Goal: Task Accomplishment & Management: Use online tool/utility

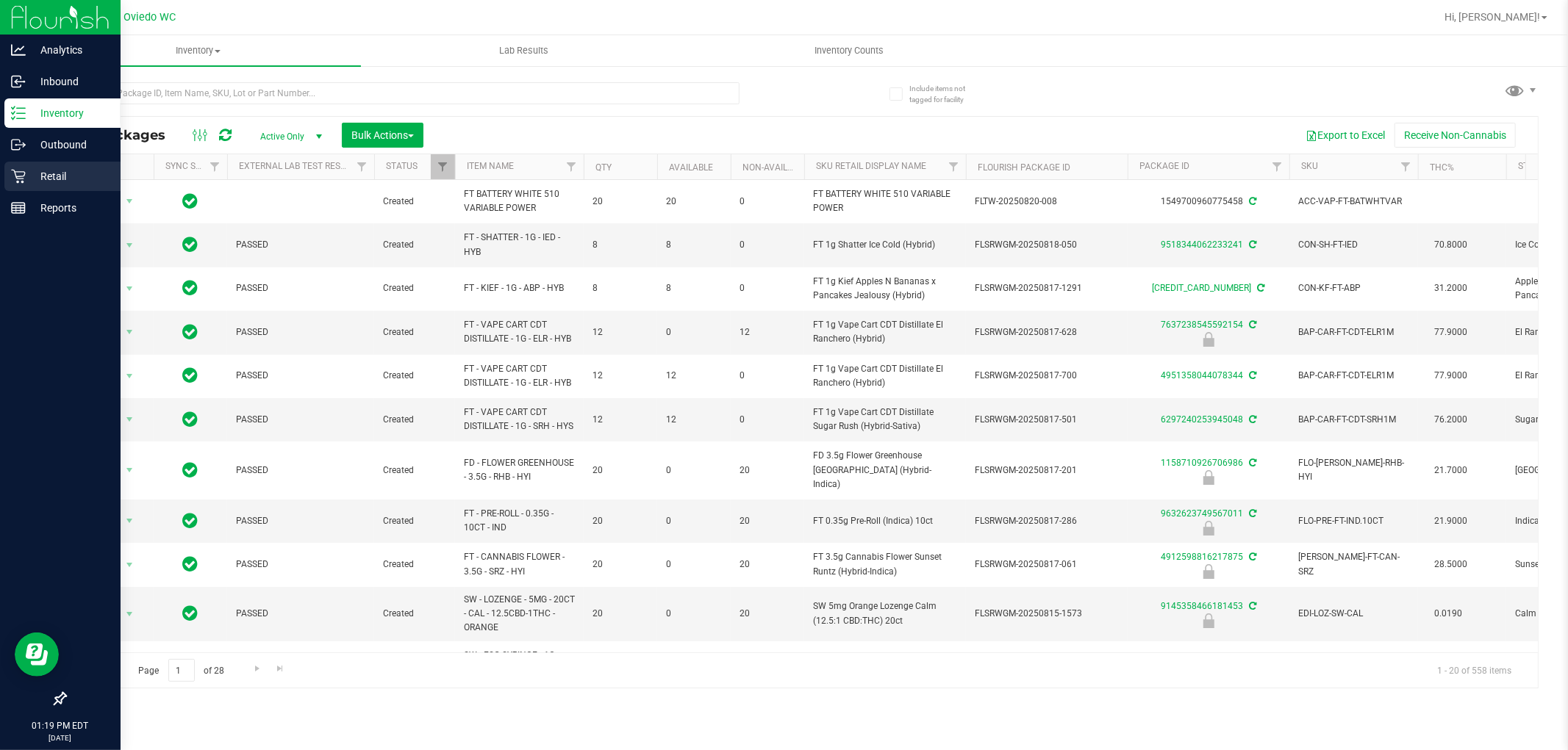
click at [18, 171] on icon at bounding box center [18, 176] width 14 height 14
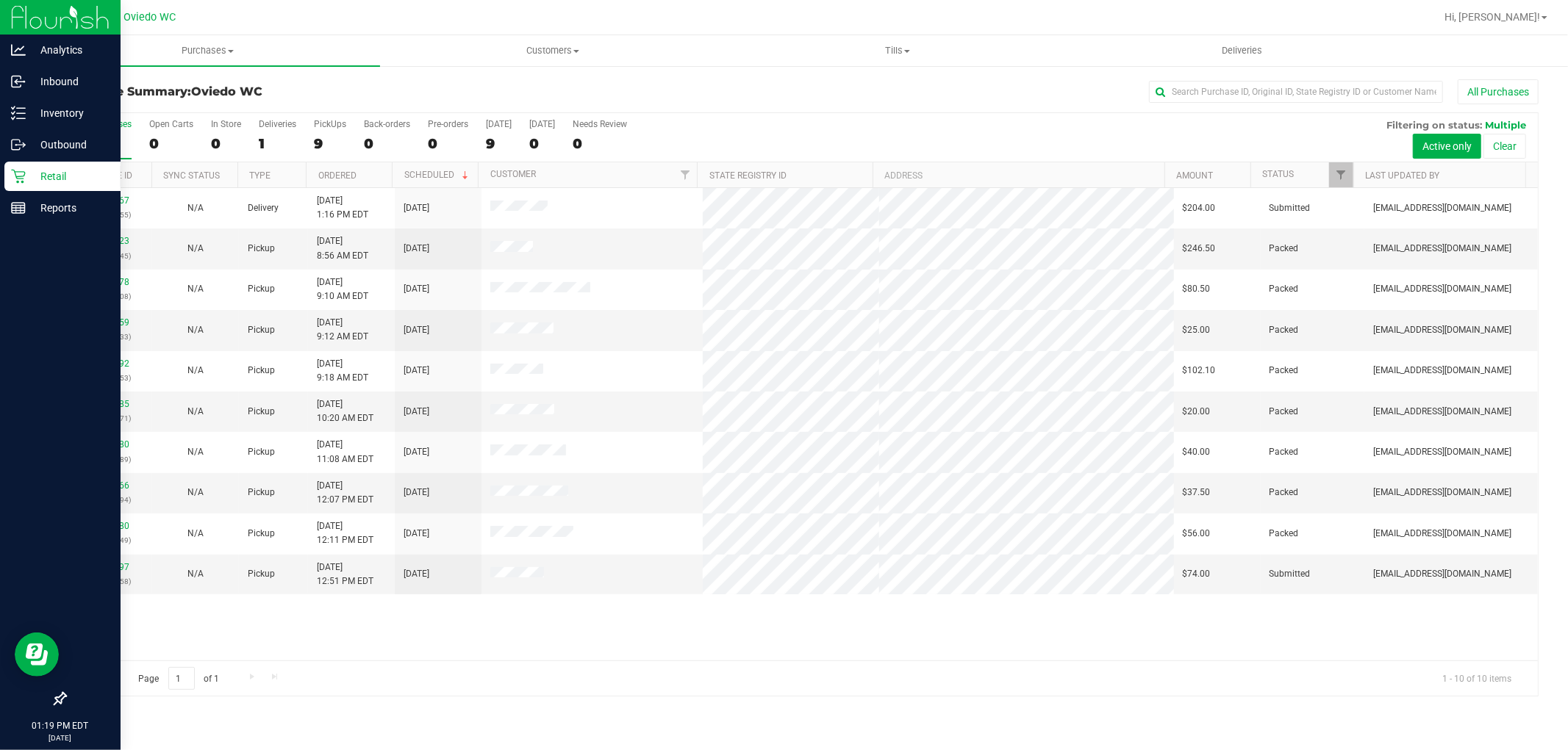
click at [275, 138] on div "1" at bounding box center [277, 143] width 37 height 17
click at [0, 0] on input "Deliveries 1" at bounding box center [0, 0] width 0 height 0
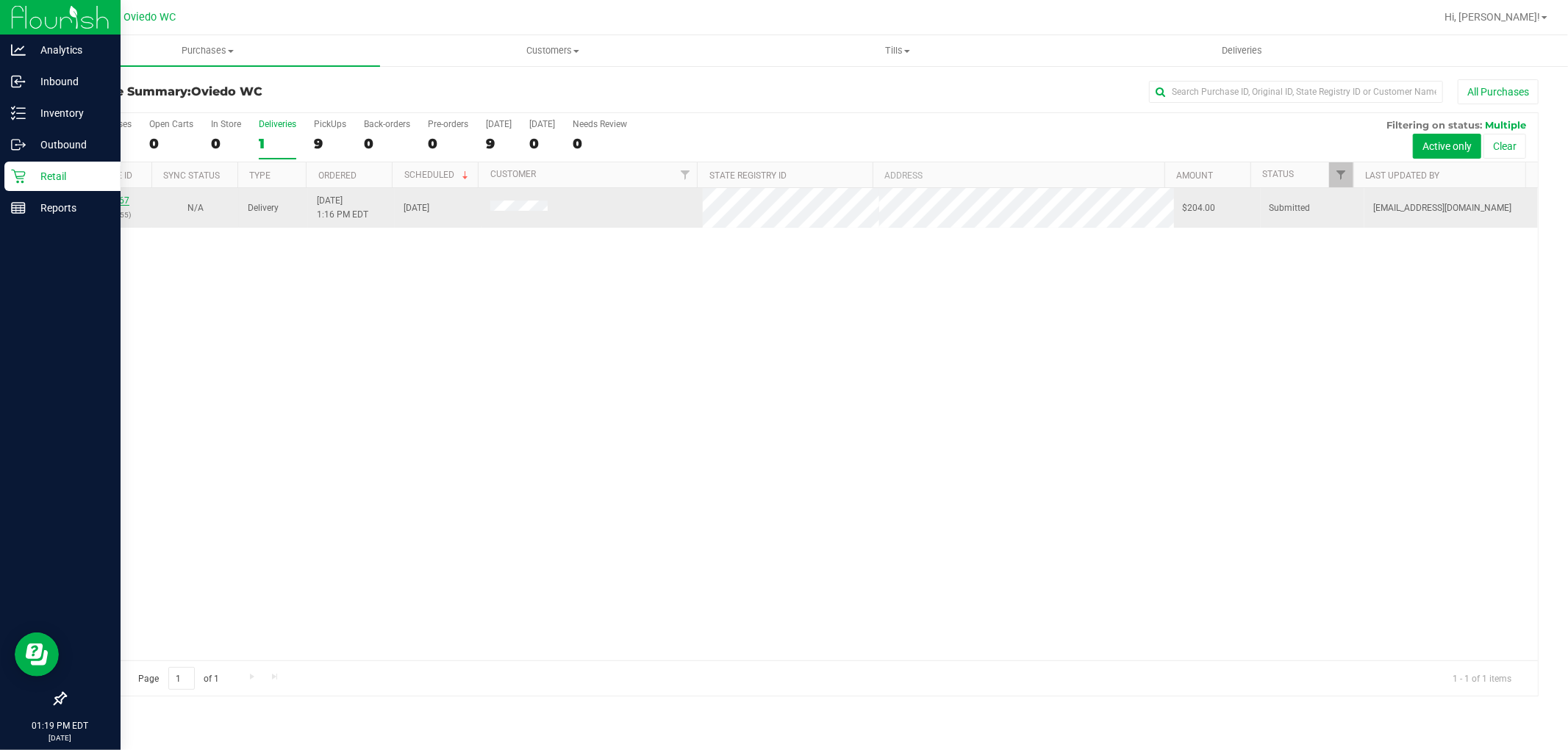
click at [114, 202] on link "11823167" at bounding box center [109, 201] width 41 height 11
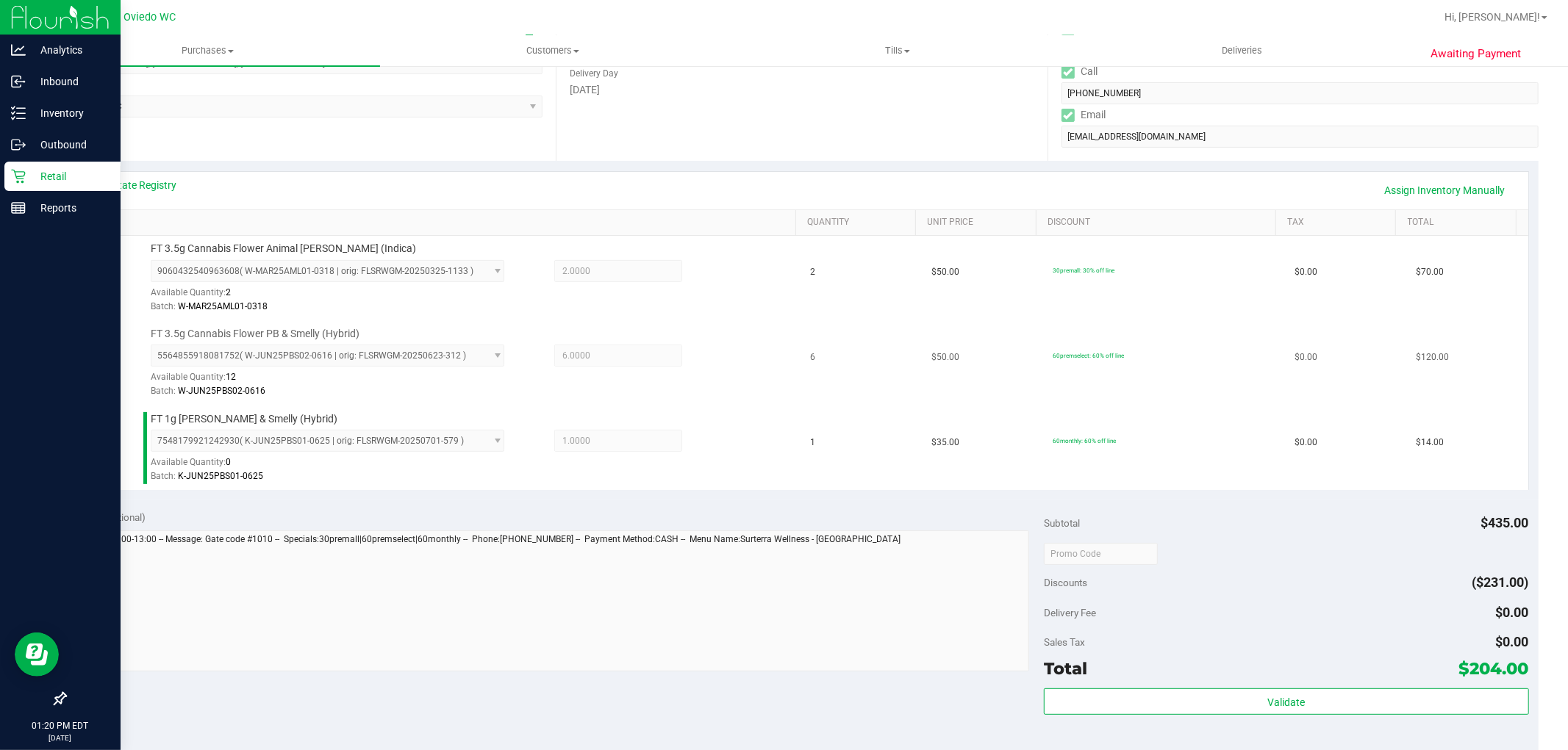
scroll to position [245, 0]
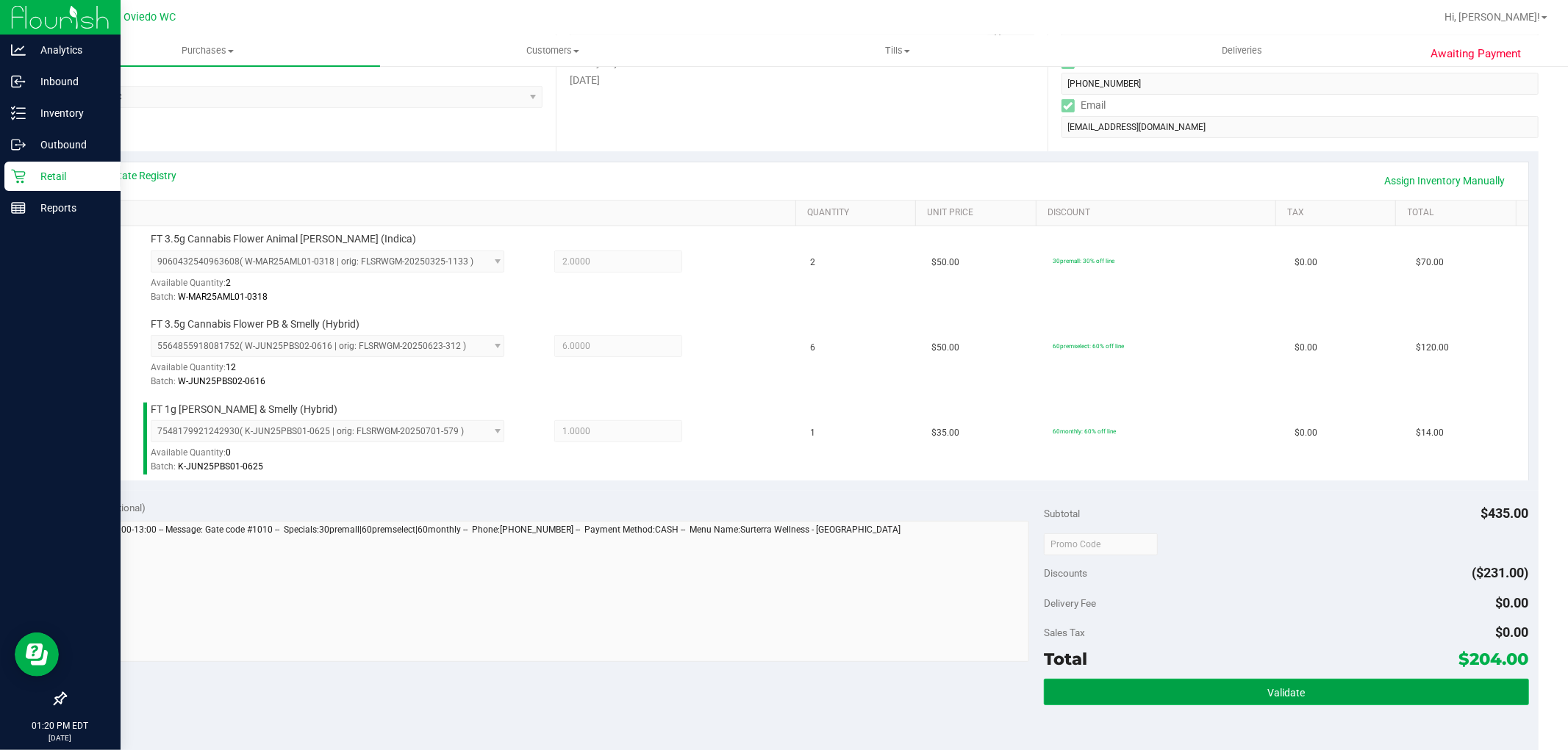
click at [1195, 686] on button "Validate" at bounding box center [1286, 692] width 485 height 26
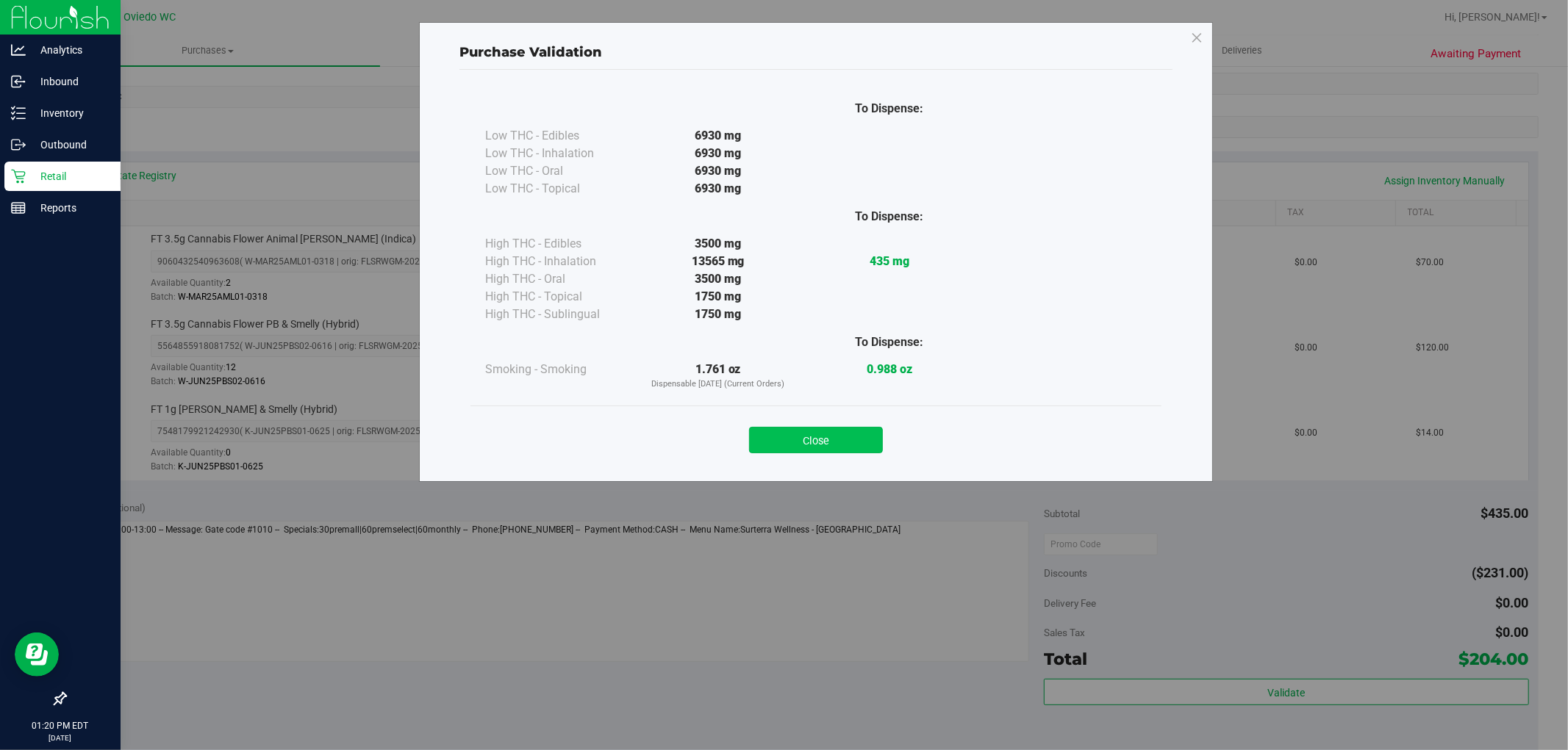
click at [820, 448] on button "Close" at bounding box center [816, 440] width 134 height 26
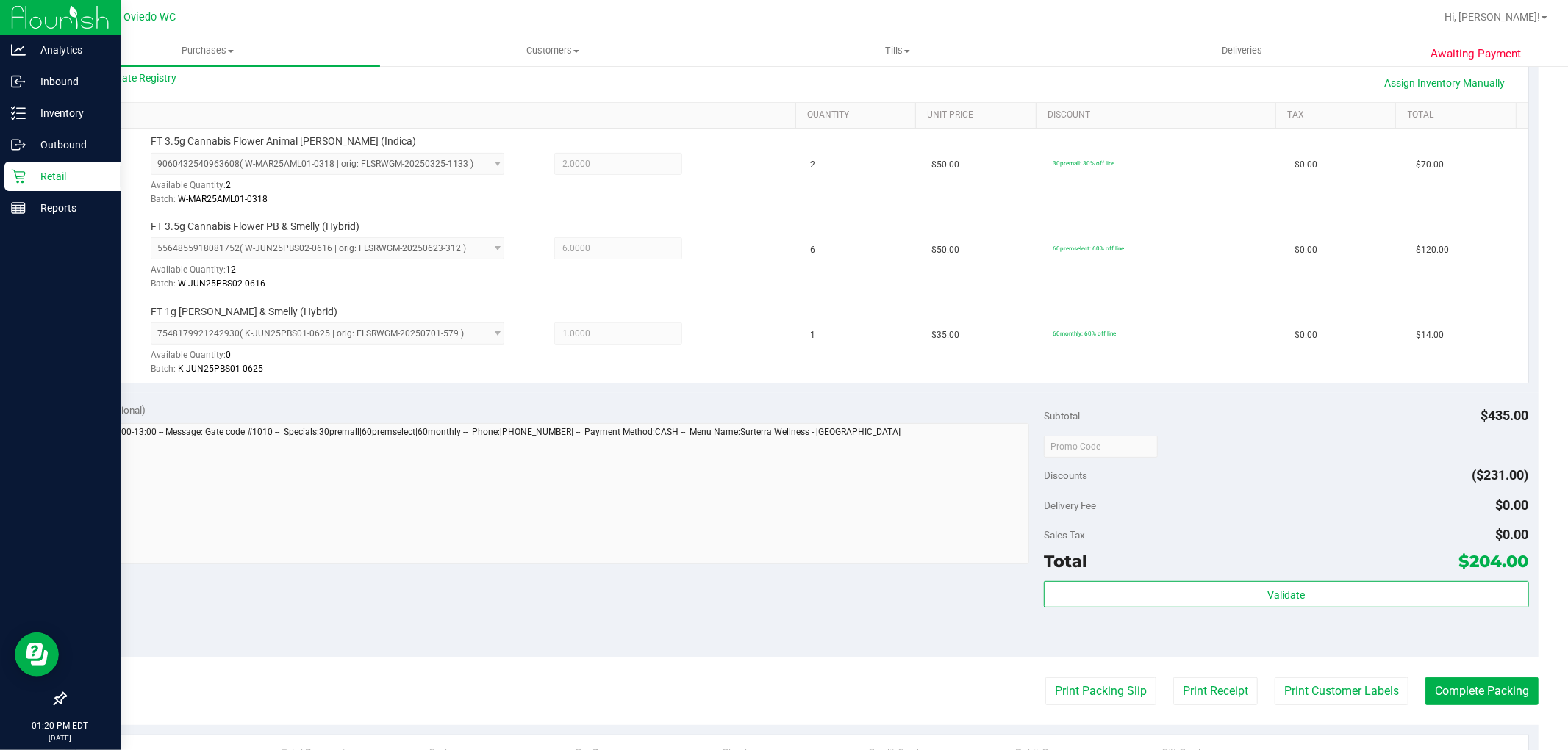
scroll to position [571, 0]
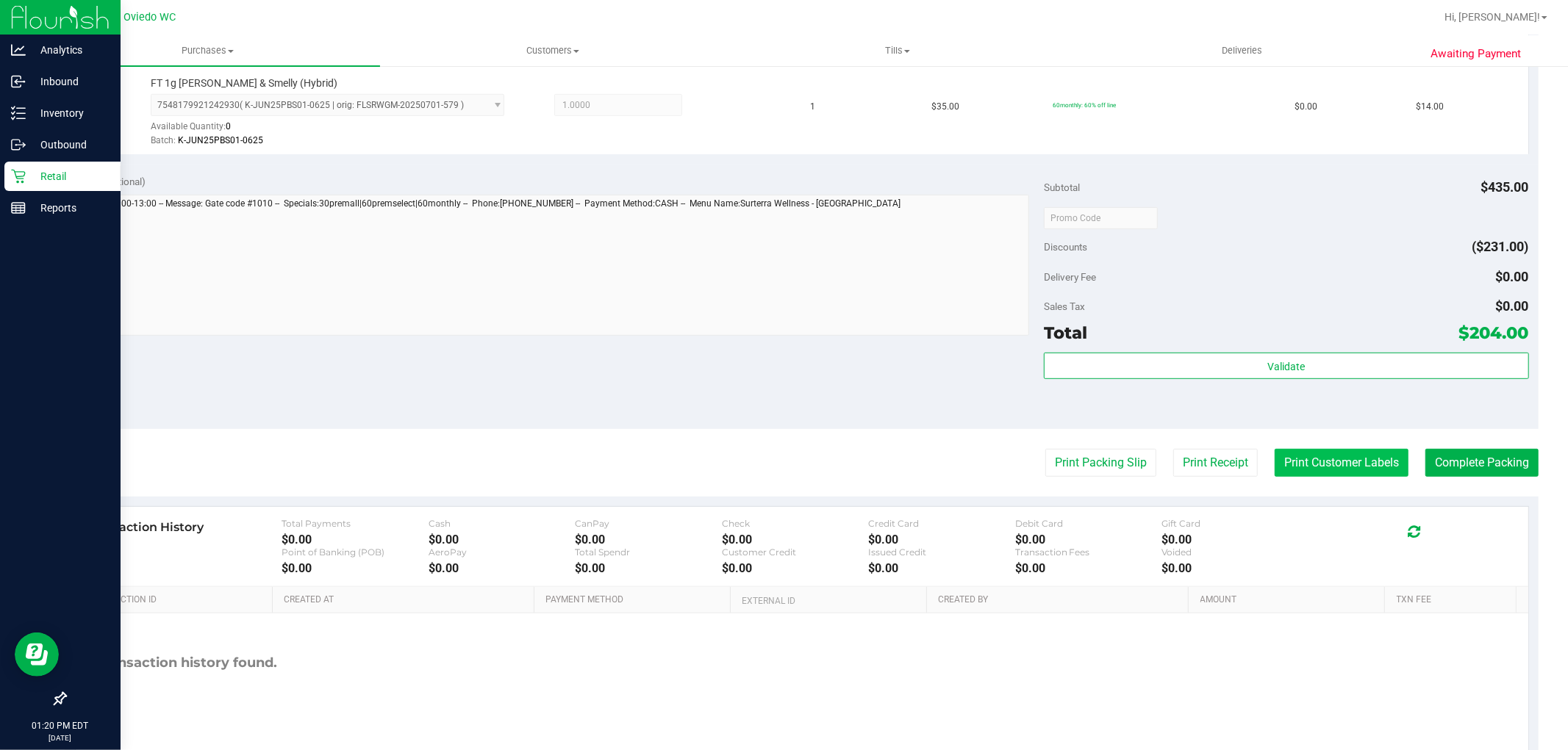
click at [1320, 475] on button "Print Customer Labels" at bounding box center [1342, 463] width 134 height 28
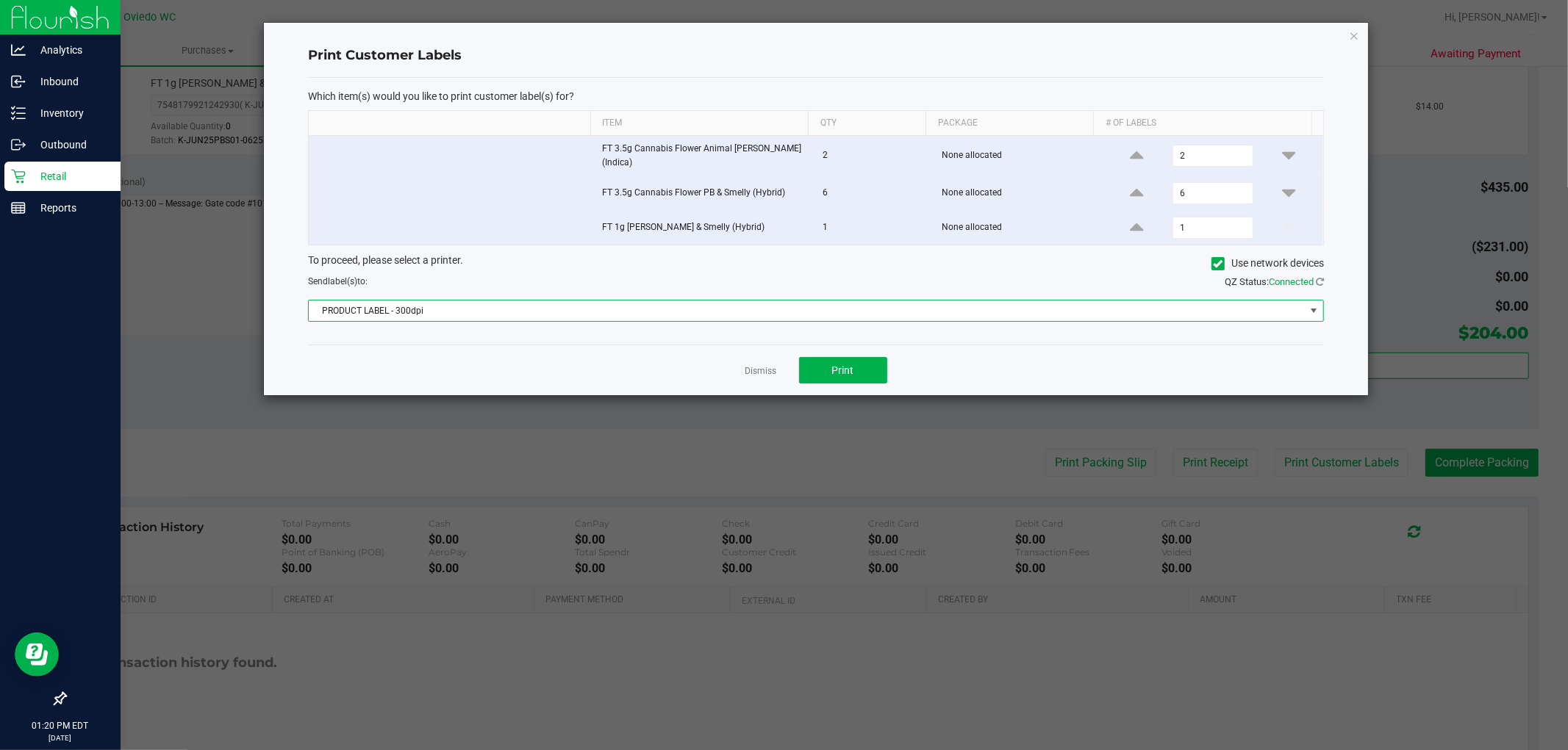
click at [615, 304] on span "PRODUCT LABEL - 300dpi" at bounding box center [806, 310] width 996 height 21
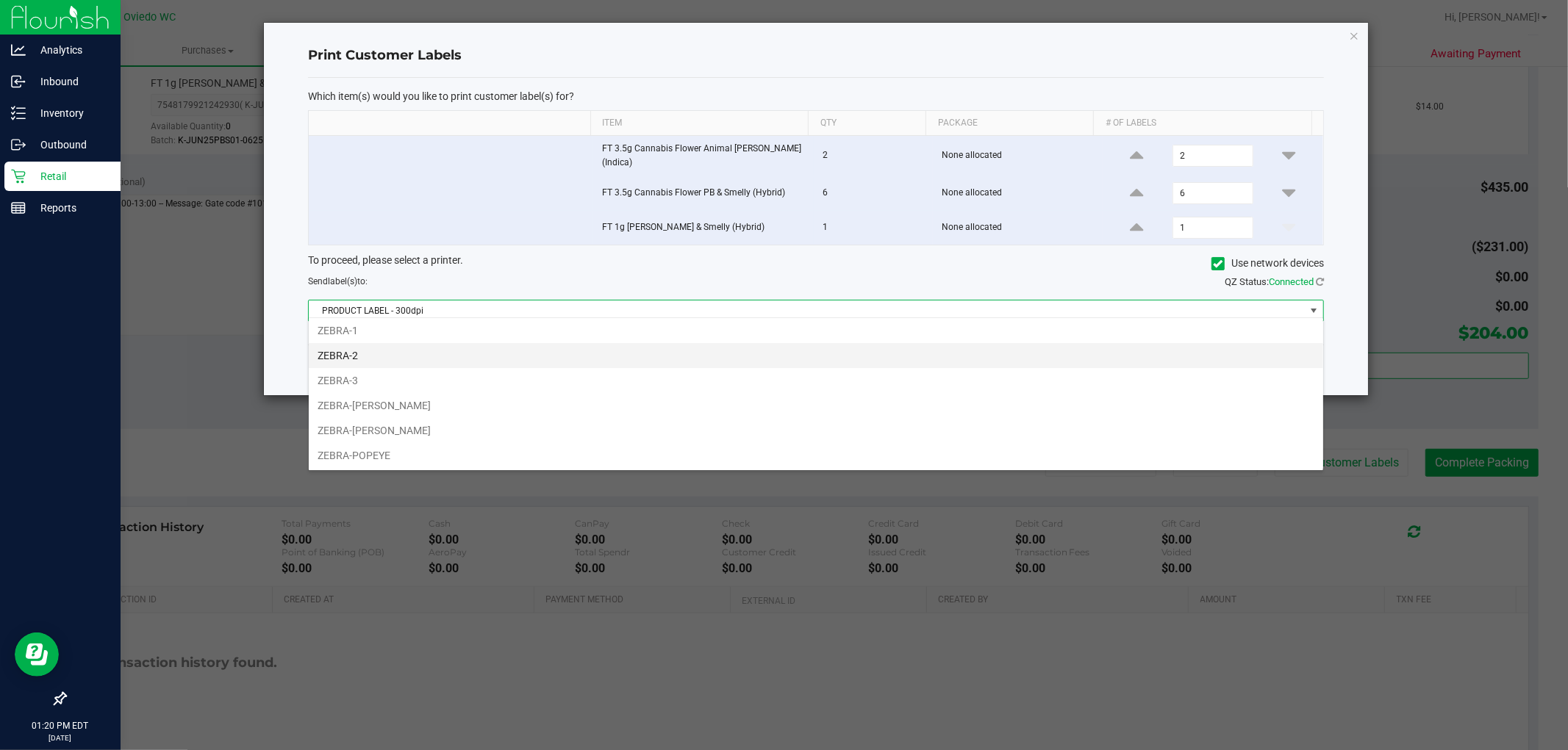
scroll to position [0, 0]
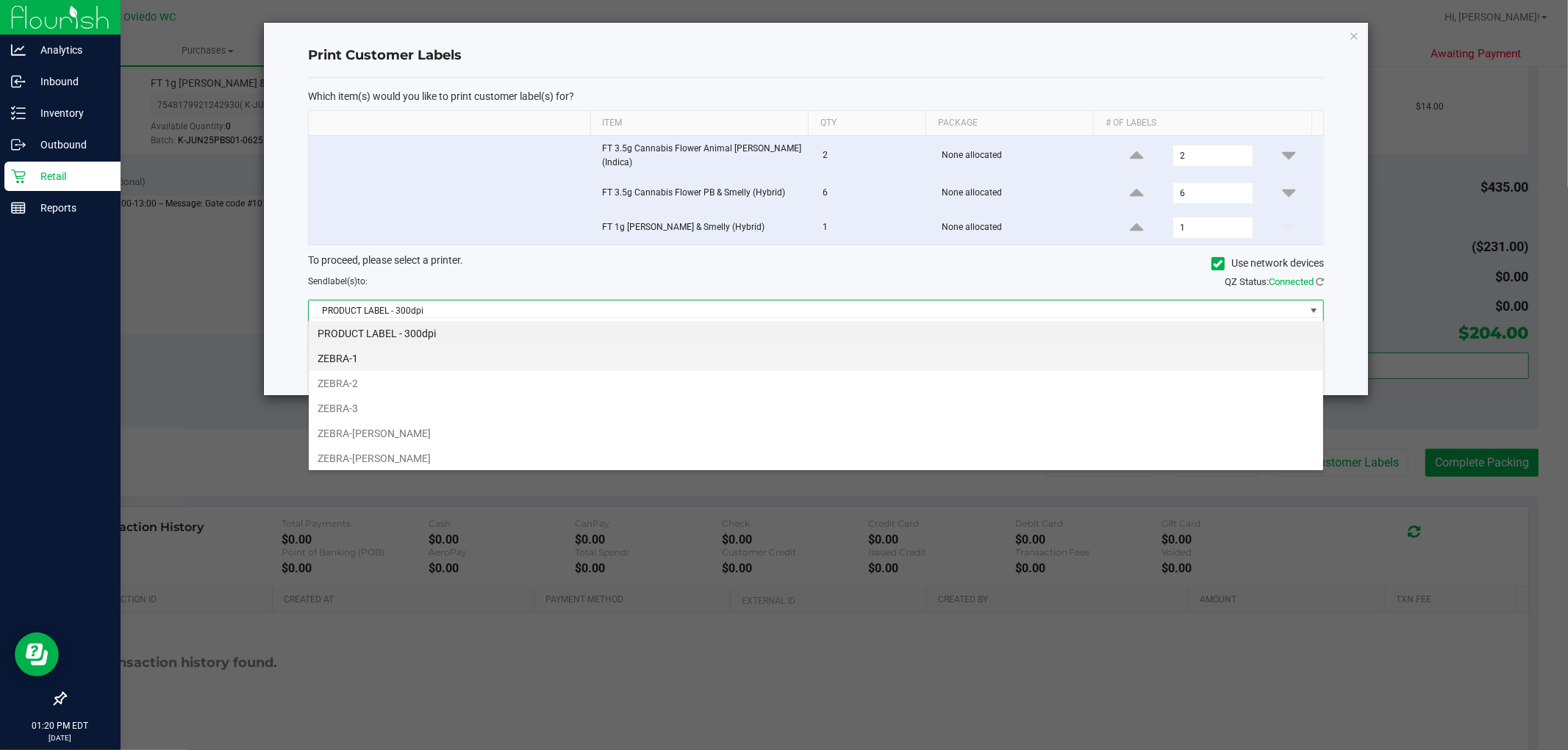
click at [563, 358] on li "ZEBRA-1" at bounding box center [816, 359] width 1015 height 25
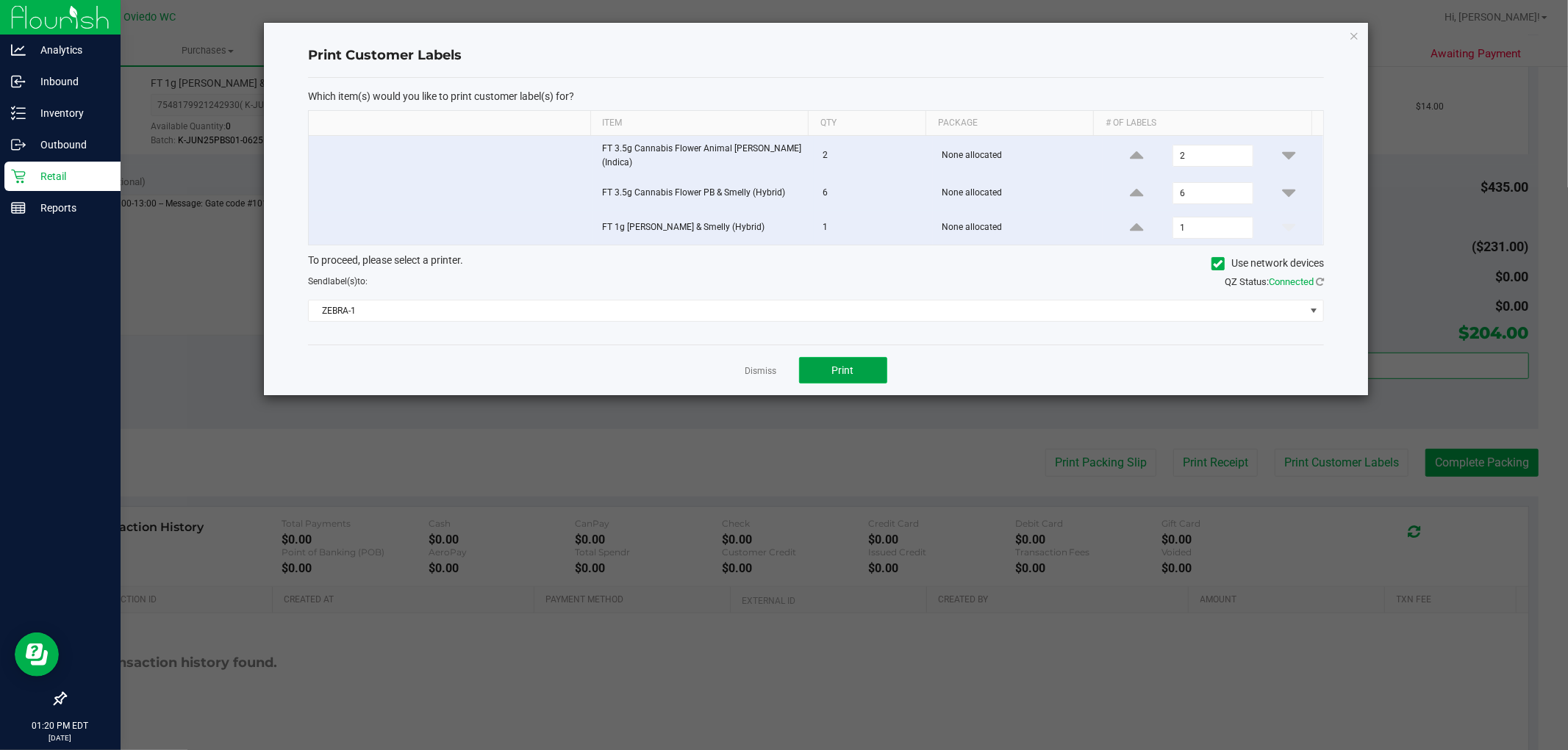
click at [827, 361] on button "Print" at bounding box center [843, 370] width 88 height 26
click at [1354, 32] on icon "button" at bounding box center [1354, 35] width 11 height 18
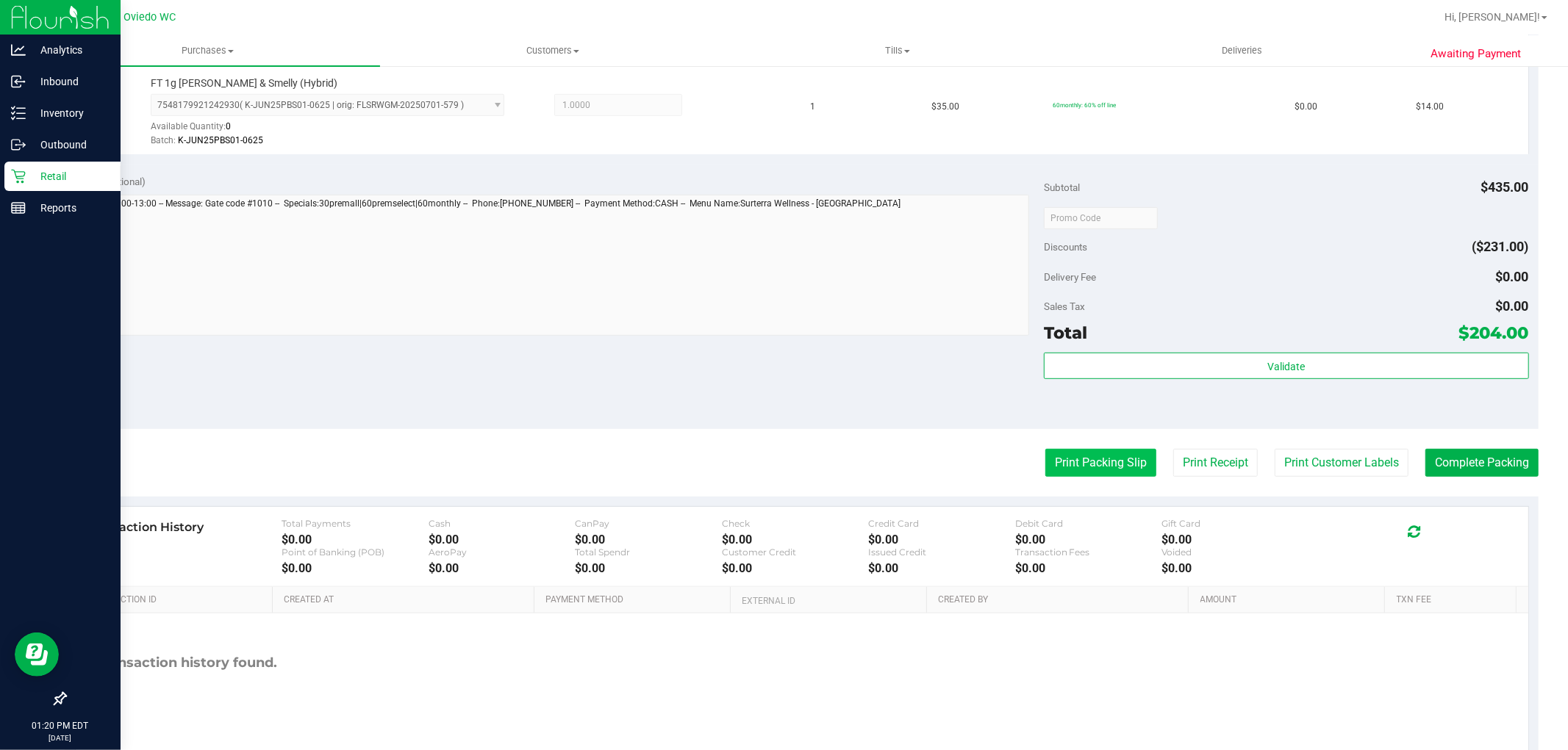
click at [1045, 463] on button "Print Packing Slip" at bounding box center [1100, 463] width 111 height 28
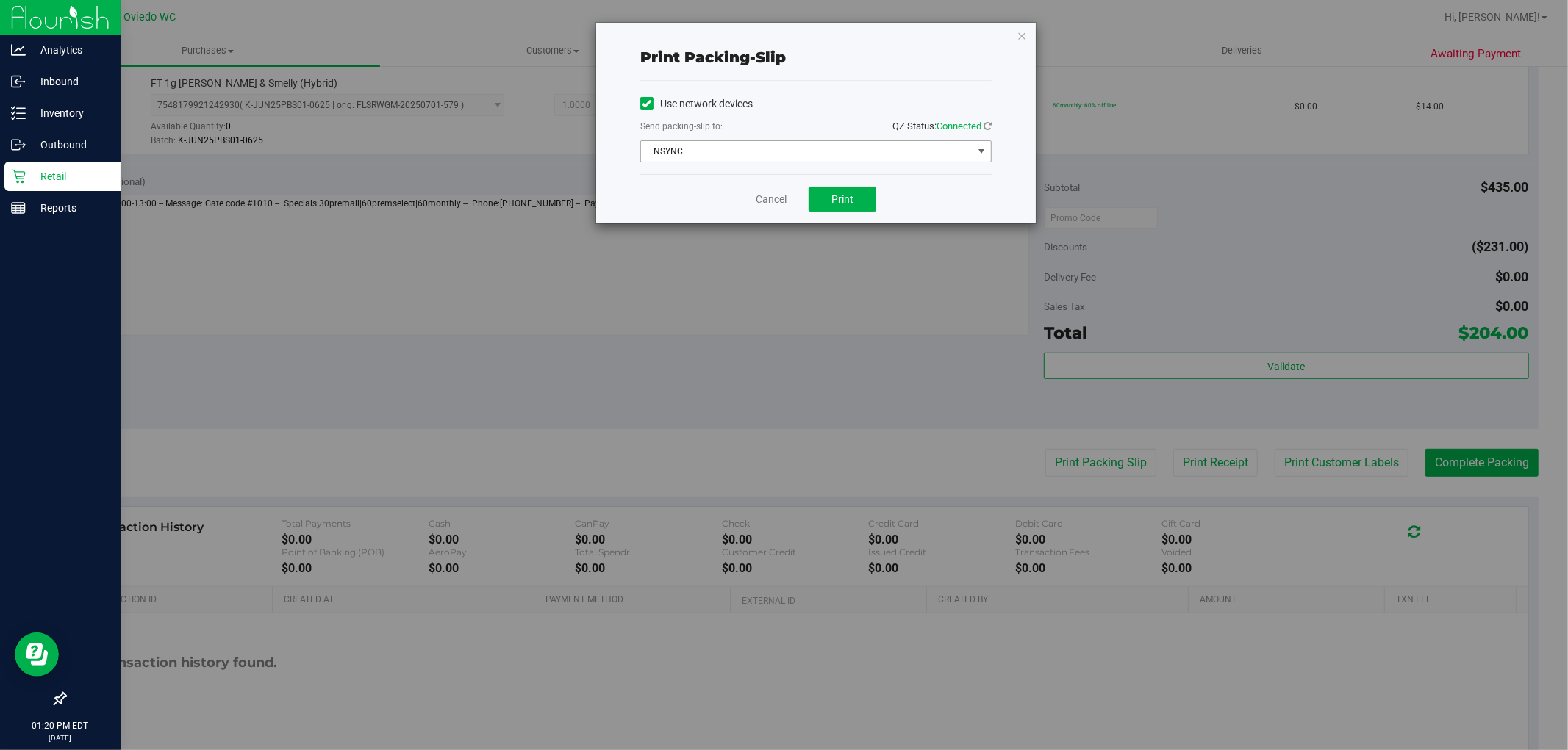
click at [871, 152] on span "NSYNC" at bounding box center [807, 151] width 332 height 21
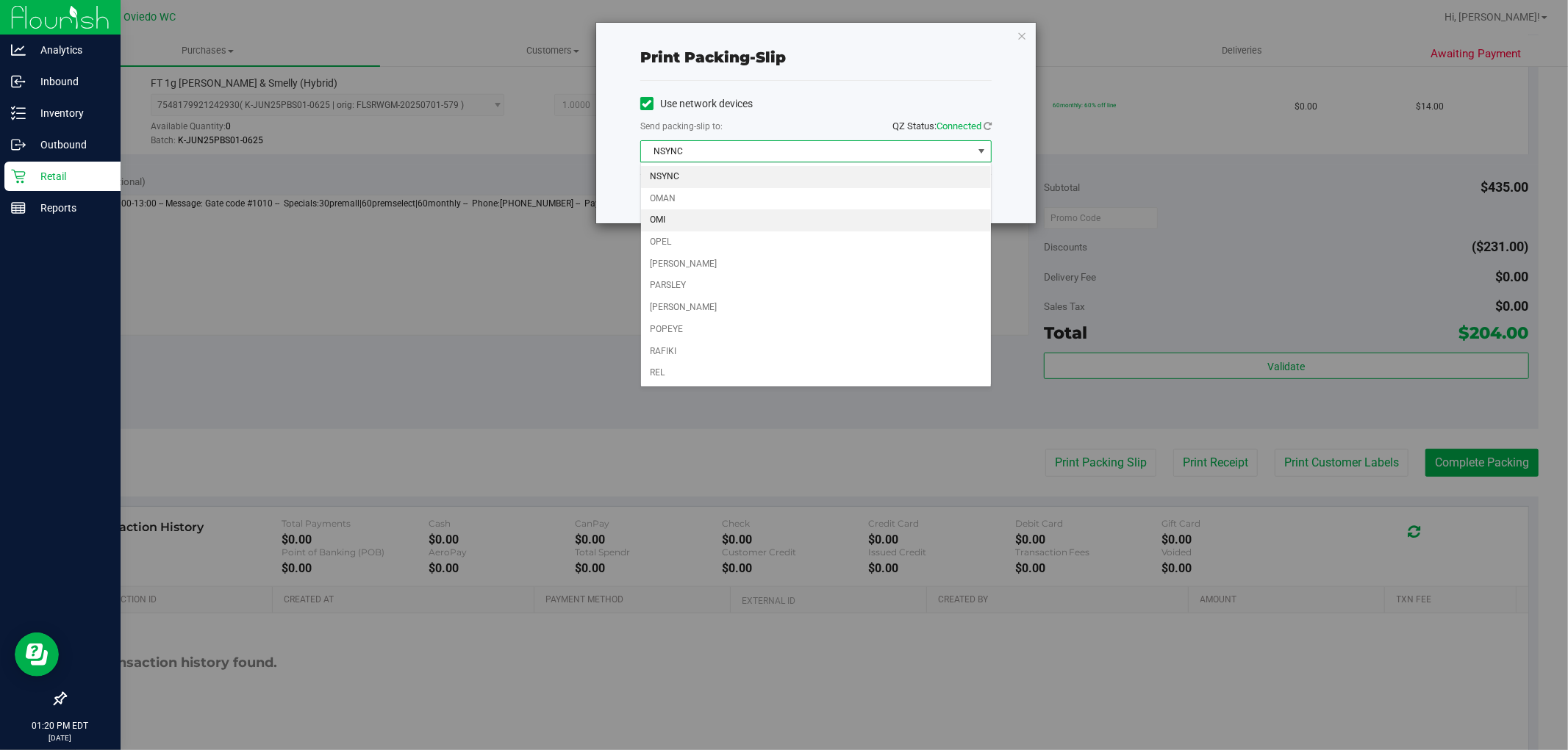
click at [805, 221] on li "OMI" at bounding box center [816, 220] width 350 height 23
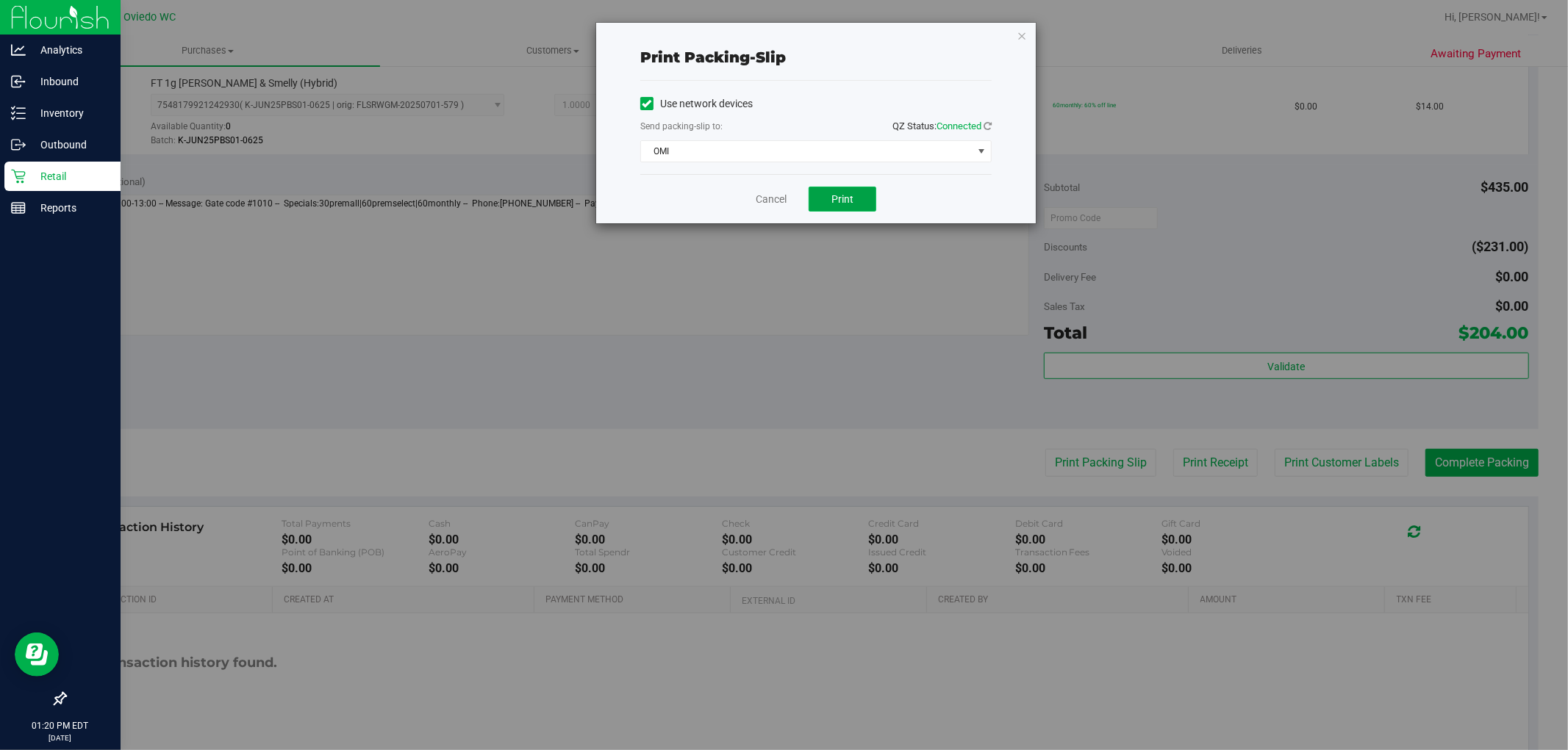
click at [855, 203] on button "Print" at bounding box center [842, 200] width 68 height 25
click at [1024, 33] on icon "button" at bounding box center [1022, 35] width 11 height 18
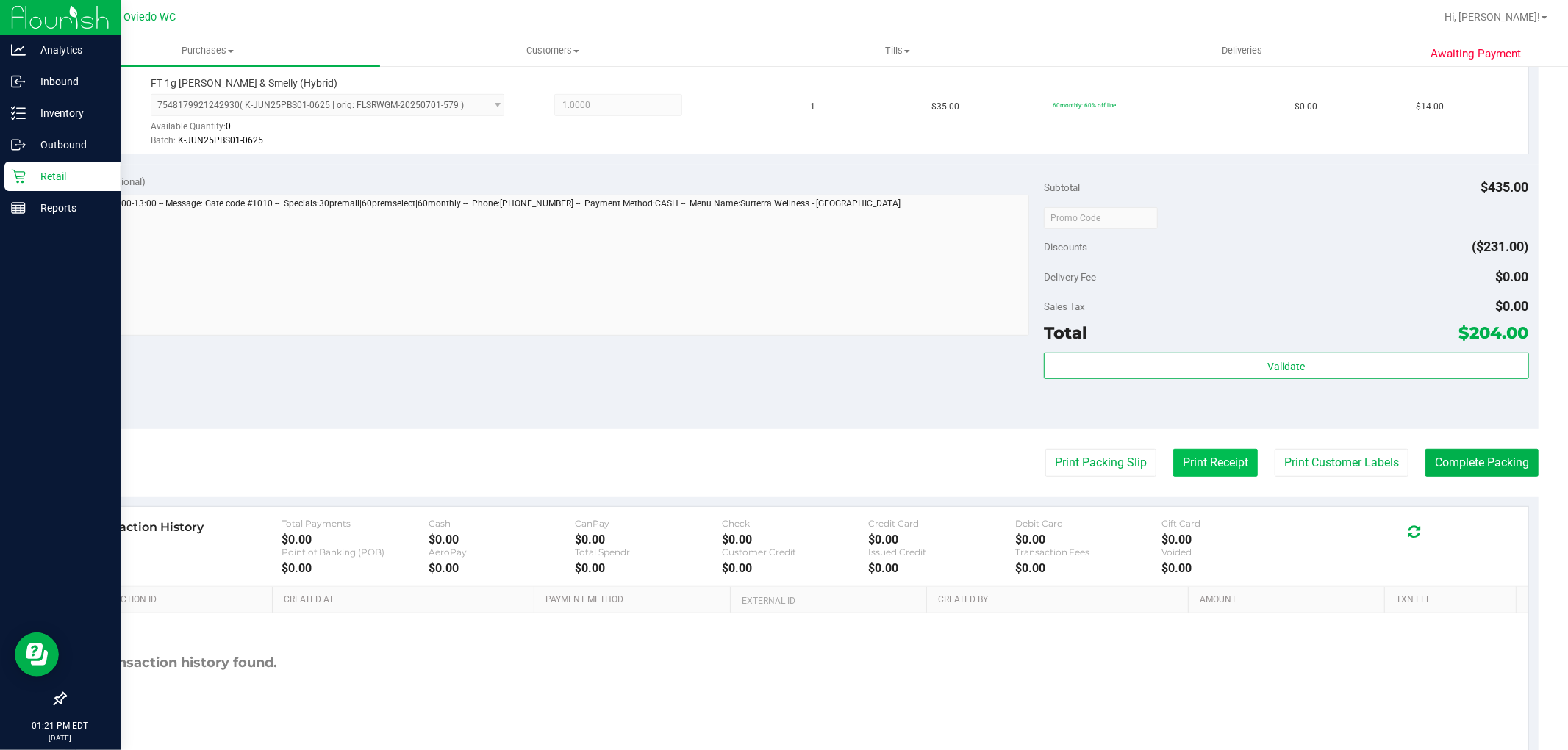
click at [1181, 468] on button "Print Receipt" at bounding box center [1215, 463] width 84 height 28
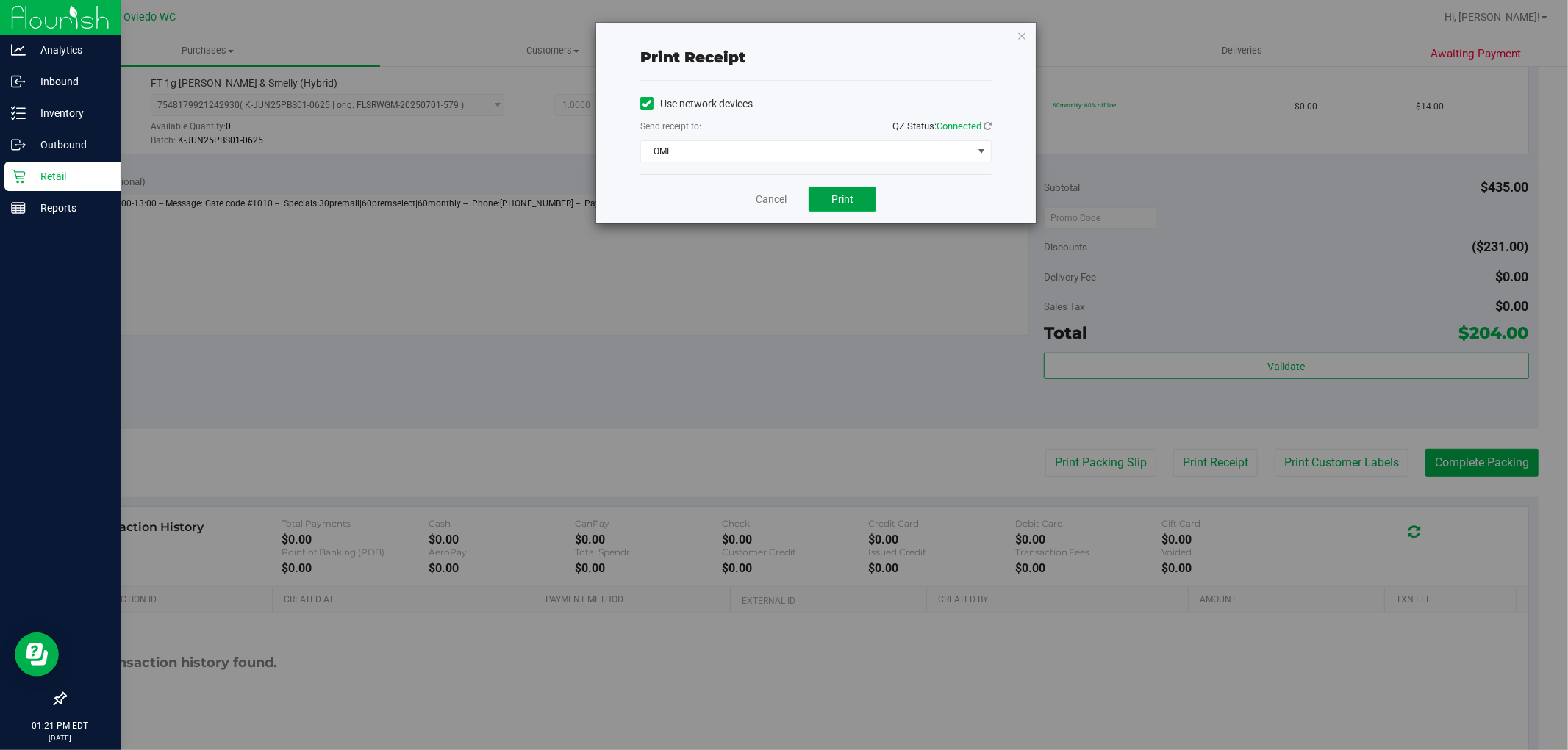
click at [841, 190] on button "Print" at bounding box center [842, 200] width 68 height 25
click at [1022, 32] on icon "button" at bounding box center [1022, 35] width 11 height 18
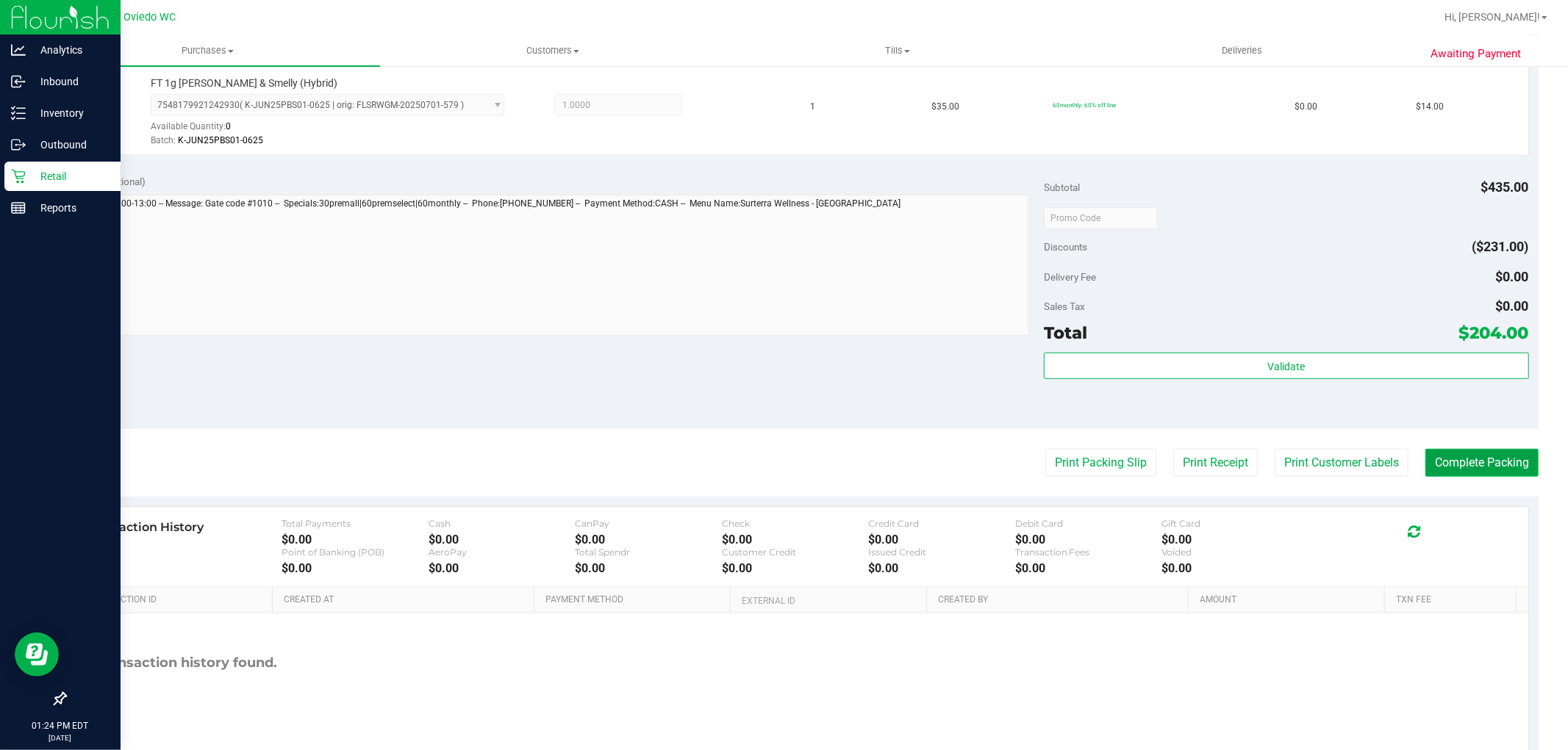
click at [1459, 455] on button "Complete Packing" at bounding box center [1482, 463] width 114 height 28
